Goal: Information Seeking & Learning: Learn about a topic

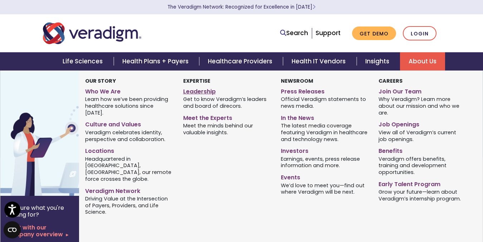
click at [202, 90] on link "Leadership" at bounding box center [226, 90] width 87 height 10
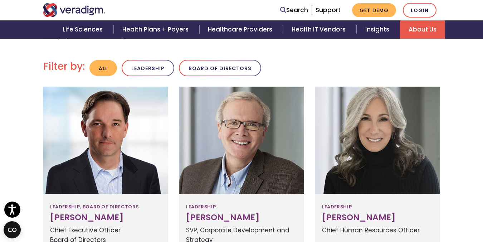
scroll to position [189, 0]
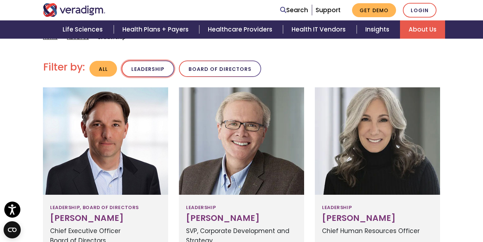
click at [143, 71] on button "Leadership" at bounding box center [148, 69] width 53 height 17
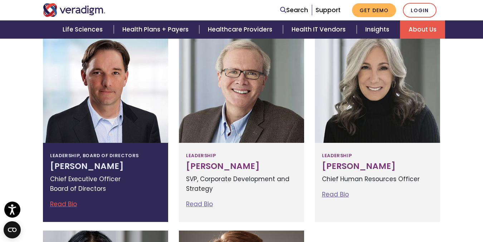
scroll to position [241, 0]
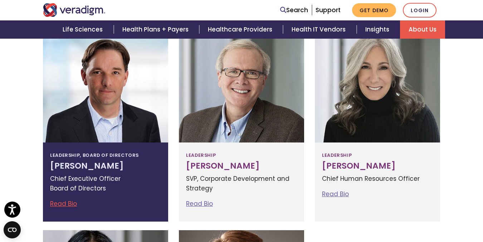
click at [79, 167] on h3 "Don Trigg" at bounding box center [105, 166] width 111 height 10
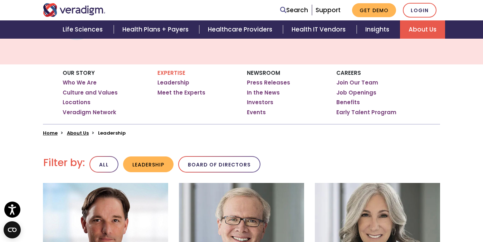
scroll to position [99, 0]
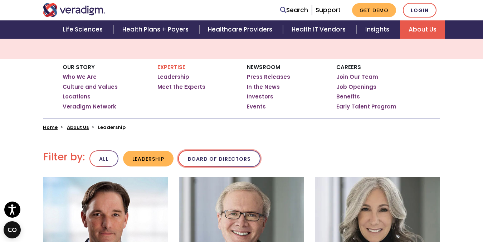
click at [230, 163] on button "Board of Directors" at bounding box center [219, 158] width 82 height 17
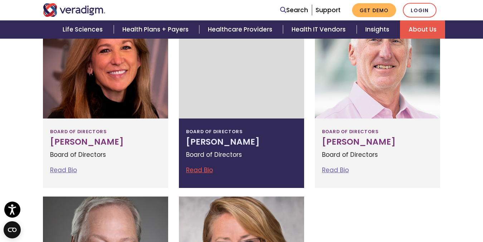
scroll to position [462, 0]
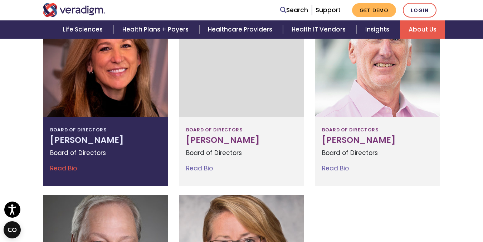
click at [62, 168] on link "Read Bio" at bounding box center [63, 168] width 27 height 9
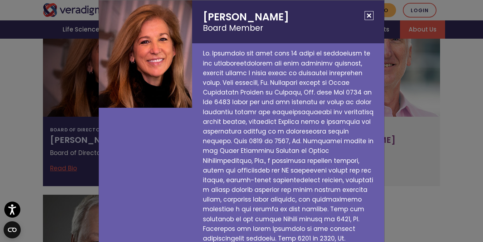
scroll to position [0, 0]
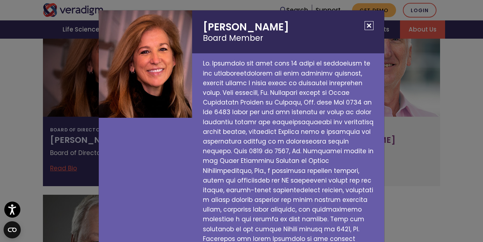
click at [368, 29] on button "Close" at bounding box center [369, 25] width 9 height 9
